Goal: Book appointment/travel/reservation

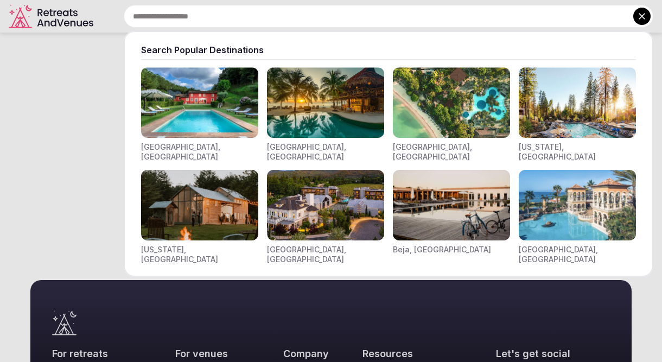
click at [123, 12] on div "Search Popular Destinations [GEOGRAPHIC_DATA], [GEOGRAPHIC_DATA] [GEOGRAPHIC_DA…" at bounding box center [376, 16] width 556 height 23
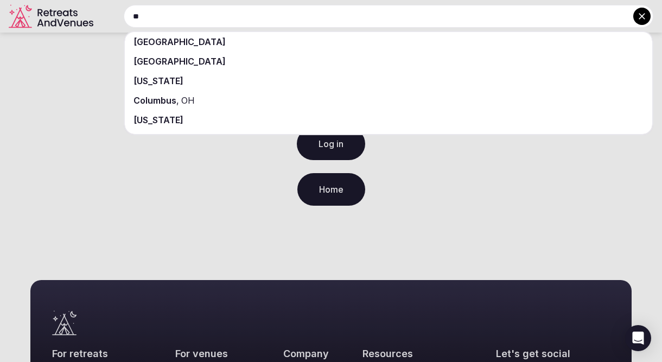
type input "**"
click at [123, 14] on div at bounding box center [331, 181] width 662 height 362
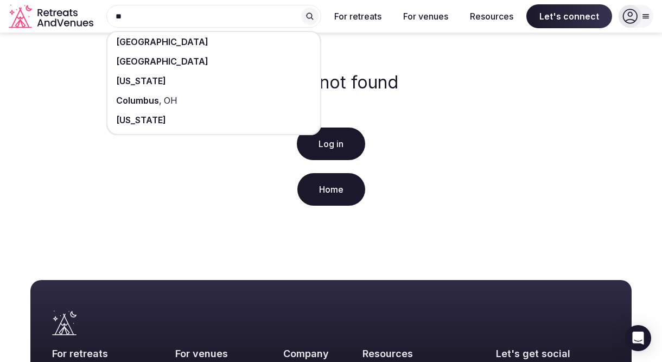
click at [144, 40] on span "[GEOGRAPHIC_DATA]" at bounding box center [162, 41] width 92 height 11
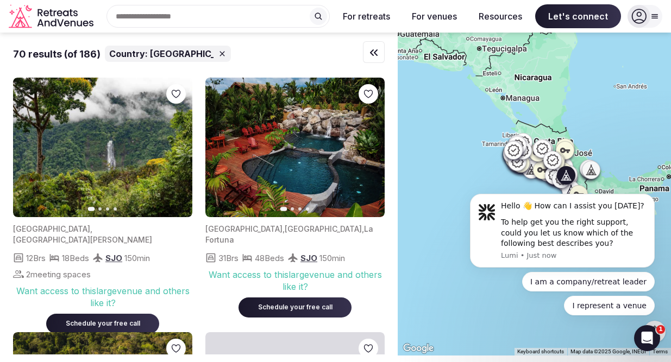
scroll to position [2264, 0]
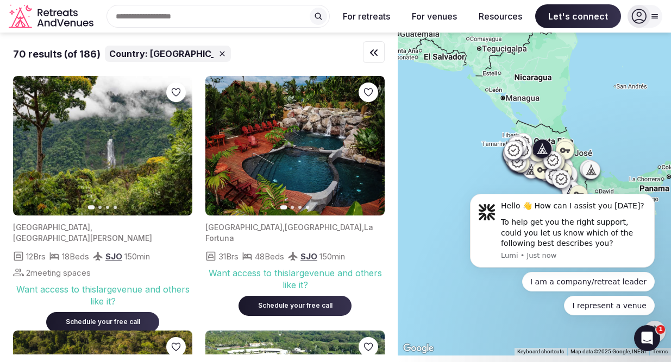
click at [268, 196] on img at bounding box center [294, 146] width 179 height 140
click at [252, 203] on img at bounding box center [294, 146] width 179 height 140
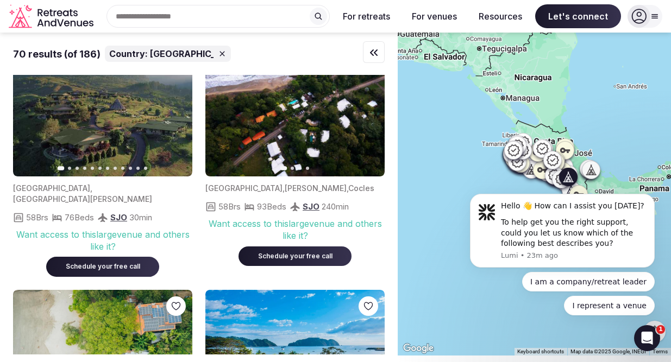
scroll to position [2806, 0]
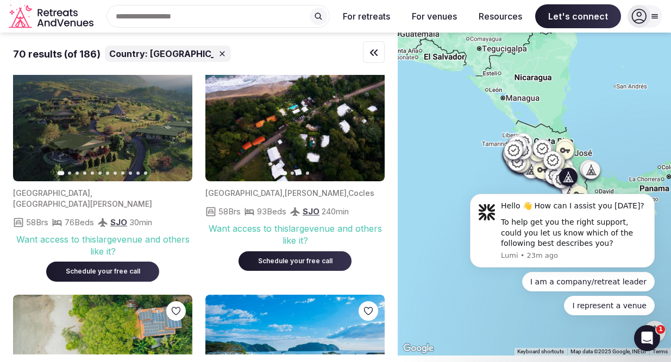
click at [86, 146] on img at bounding box center [102, 112] width 179 height 140
click at [172, 117] on button "Next slide" at bounding box center [176, 111] width 17 height 17
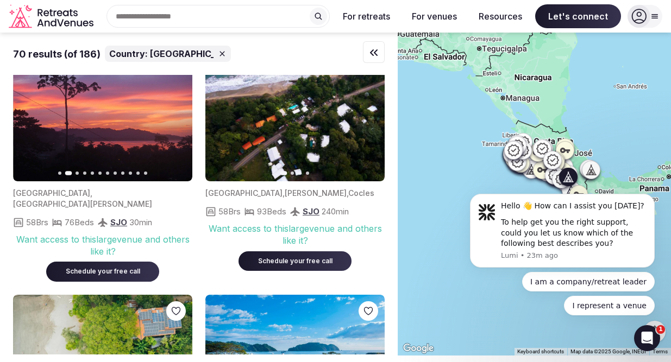
click at [172, 117] on button "Next slide" at bounding box center [176, 111] width 17 height 17
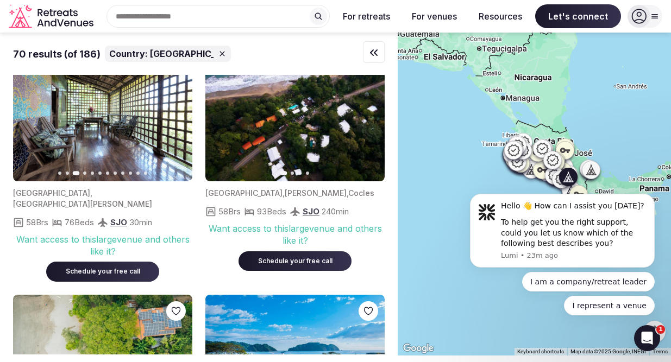
click at [172, 117] on button "Next slide" at bounding box center [176, 111] width 17 height 17
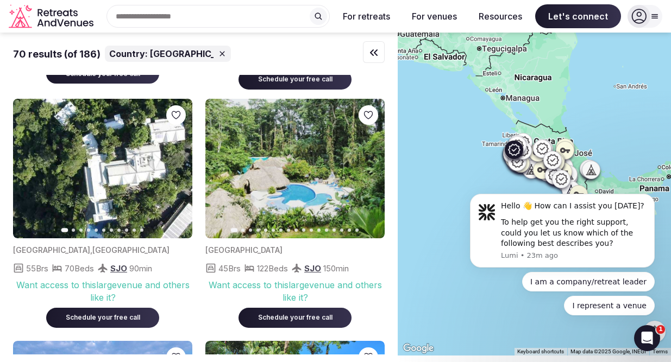
scroll to position [3754, 0]
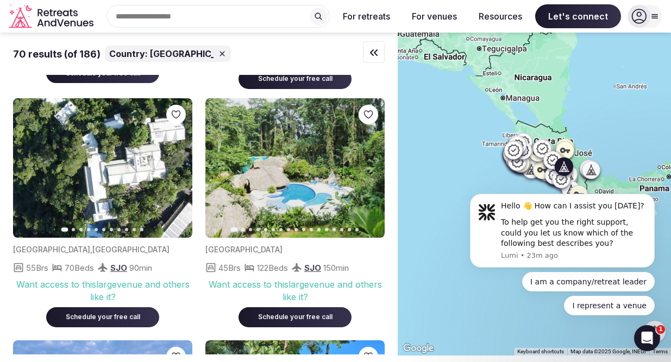
click at [370, 164] on icon "button" at bounding box center [370, 168] width 4 height 8
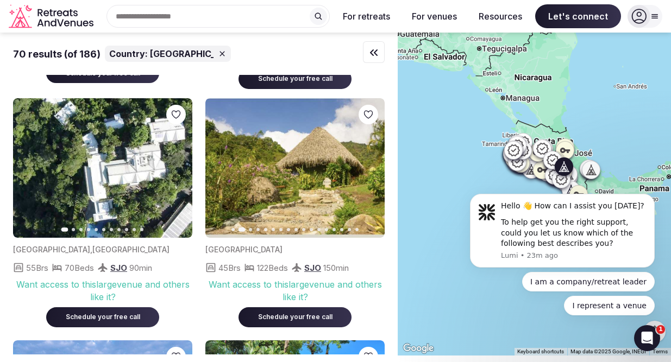
click at [370, 163] on icon "button" at bounding box center [369, 167] width 9 height 9
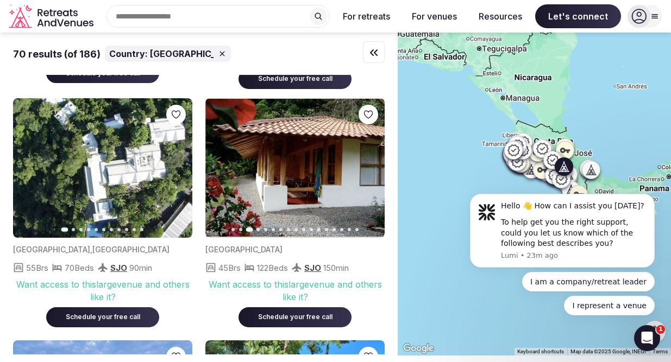
click at [370, 163] on icon "button" at bounding box center [369, 167] width 9 height 9
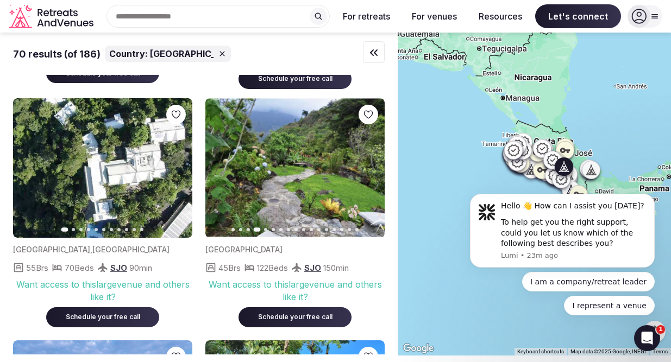
click at [370, 163] on icon "button" at bounding box center [369, 167] width 9 height 9
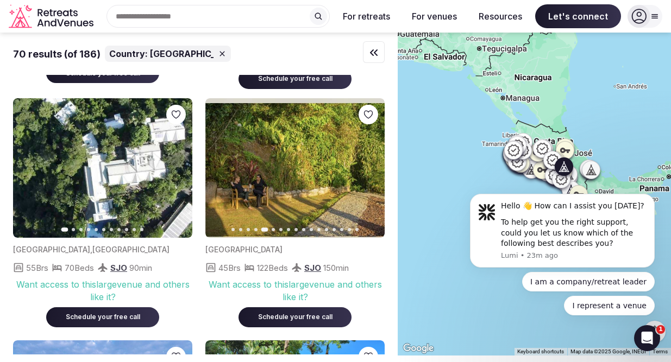
click at [370, 163] on icon "button" at bounding box center [369, 167] width 9 height 9
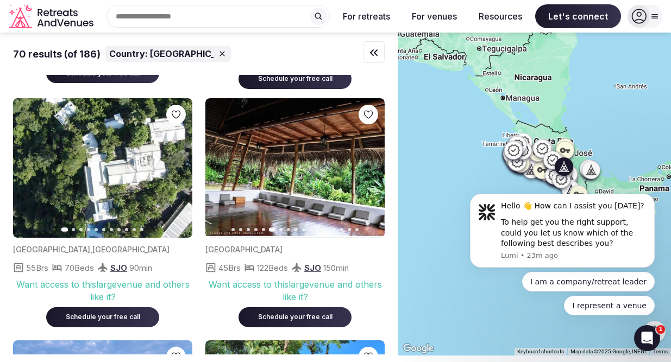
click at [370, 163] on icon "button" at bounding box center [369, 167] width 9 height 9
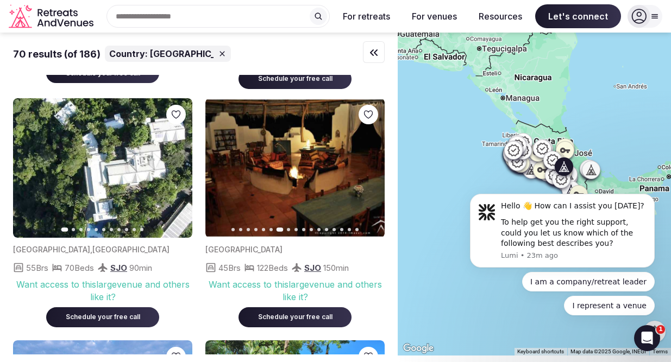
click at [369, 163] on icon "button" at bounding box center [369, 167] width 9 height 9
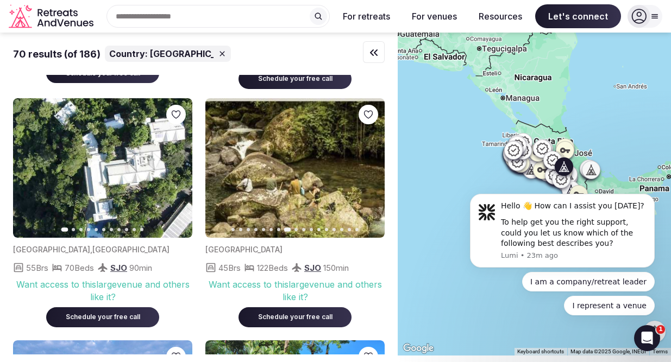
click at [369, 163] on icon "button" at bounding box center [369, 167] width 9 height 9
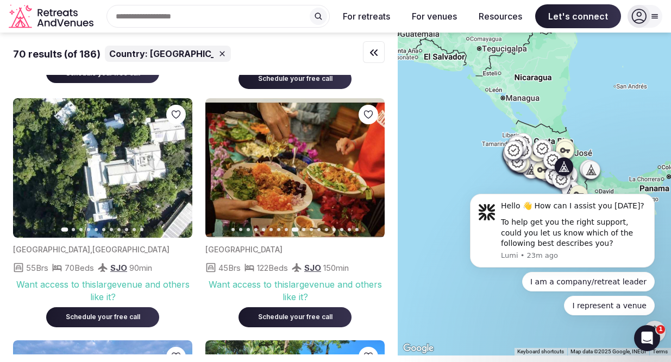
click at [369, 163] on icon "button" at bounding box center [369, 167] width 9 height 9
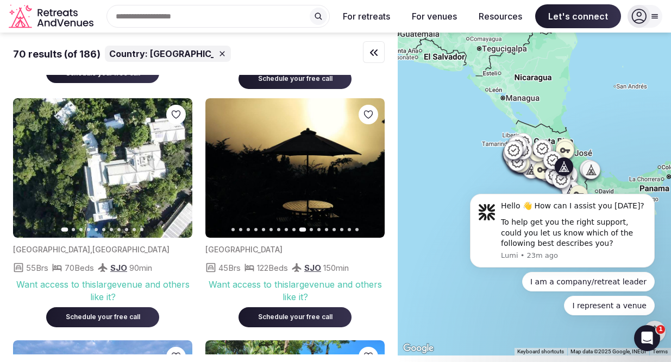
click at [369, 163] on icon "button" at bounding box center [369, 167] width 9 height 9
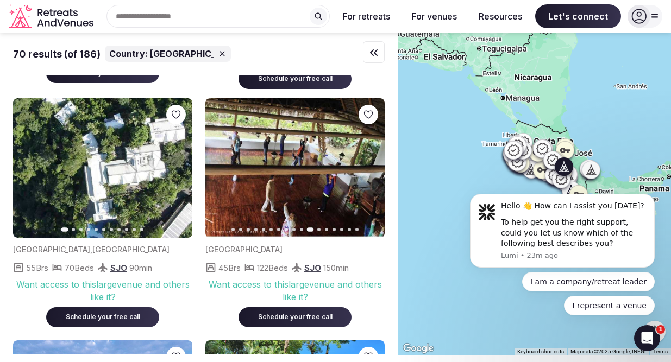
click at [369, 163] on icon "button" at bounding box center [369, 167] width 9 height 9
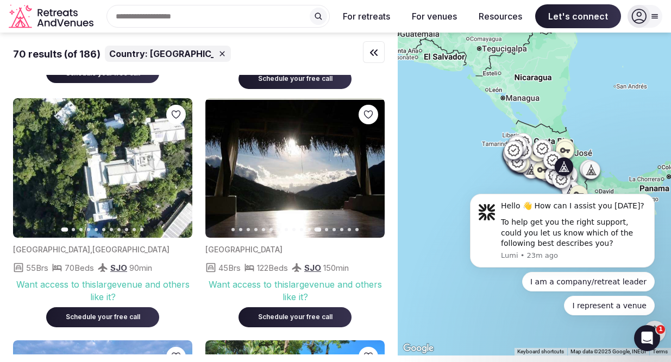
click at [369, 163] on icon "button" at bounding box center [369, 167] width 9 height 9
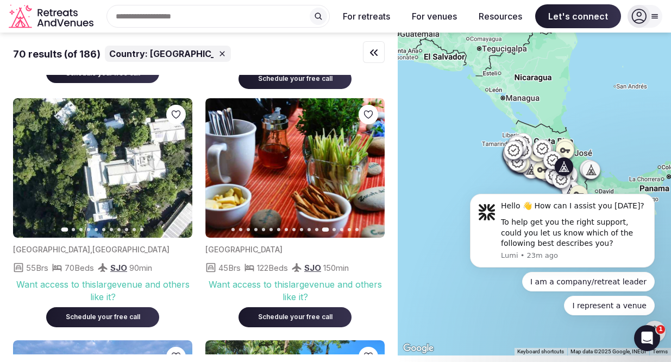
click at [369, 163] on icon "button" at bounding box center [369, 167] width 9 height 9
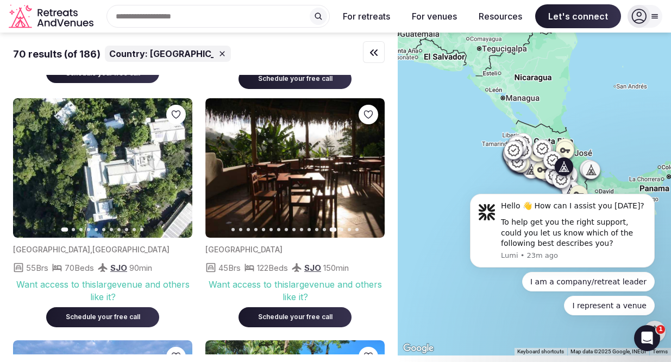
click at [369, 163] on icon "button" at bounding box center [369, 167] width 9 height 9
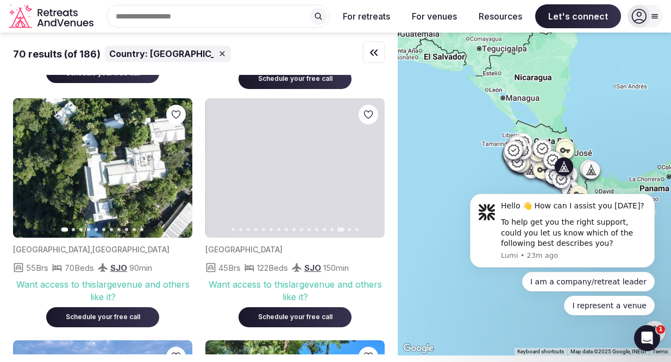
click at [369, 163] on icon "button" at bounding box center [369, 167] width 9 height 9
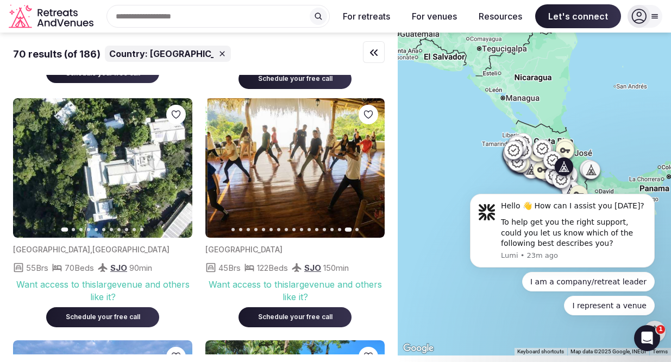
click at [369, 163] on icon "button" at bounding box center [369, 167] width 9 height 9
